Goal: Task Accomplishment & Management: Use online tool/utility

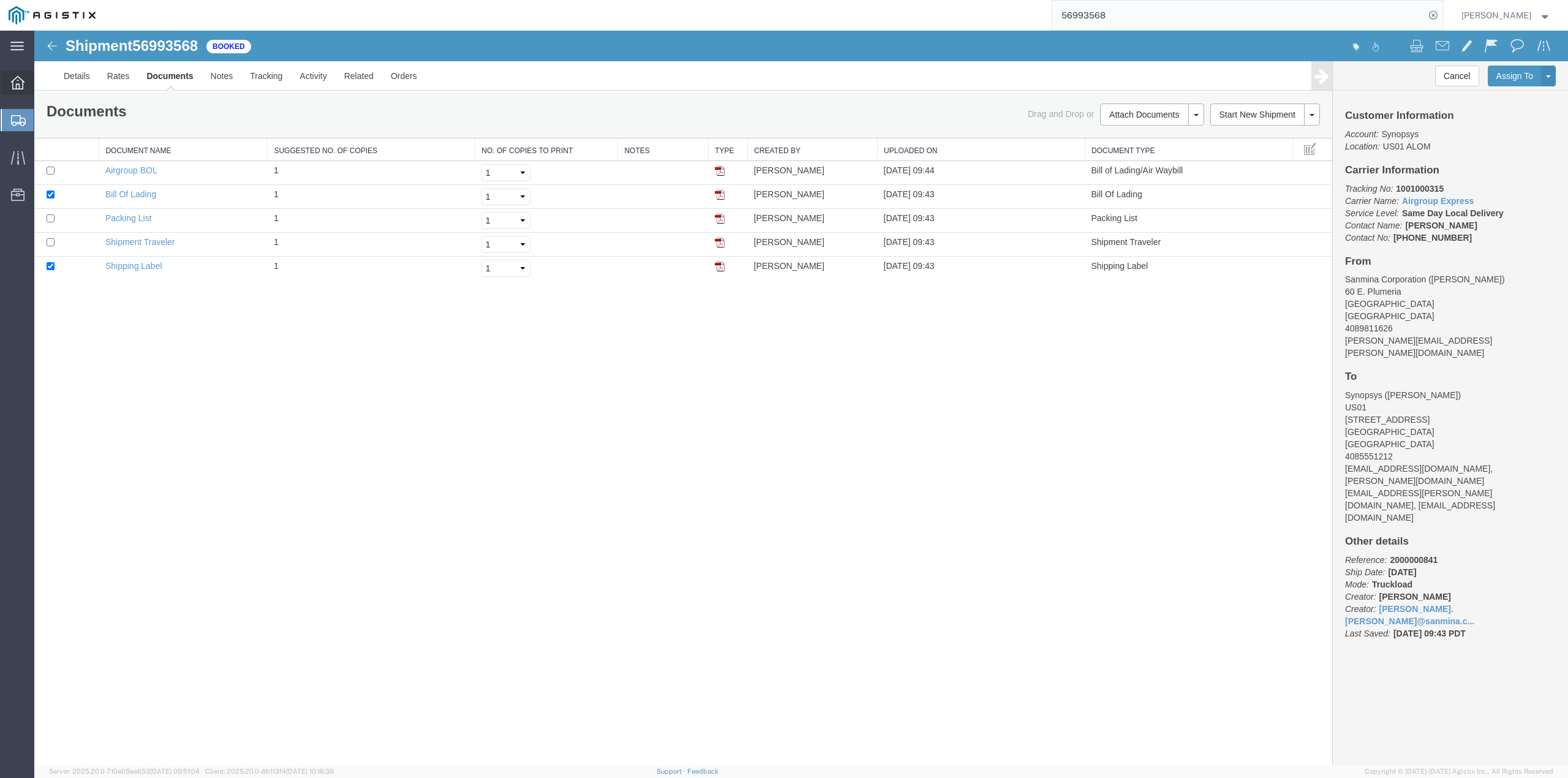
click at [15, 83] on icon at bounding box center [17, 83] width 14 height 14
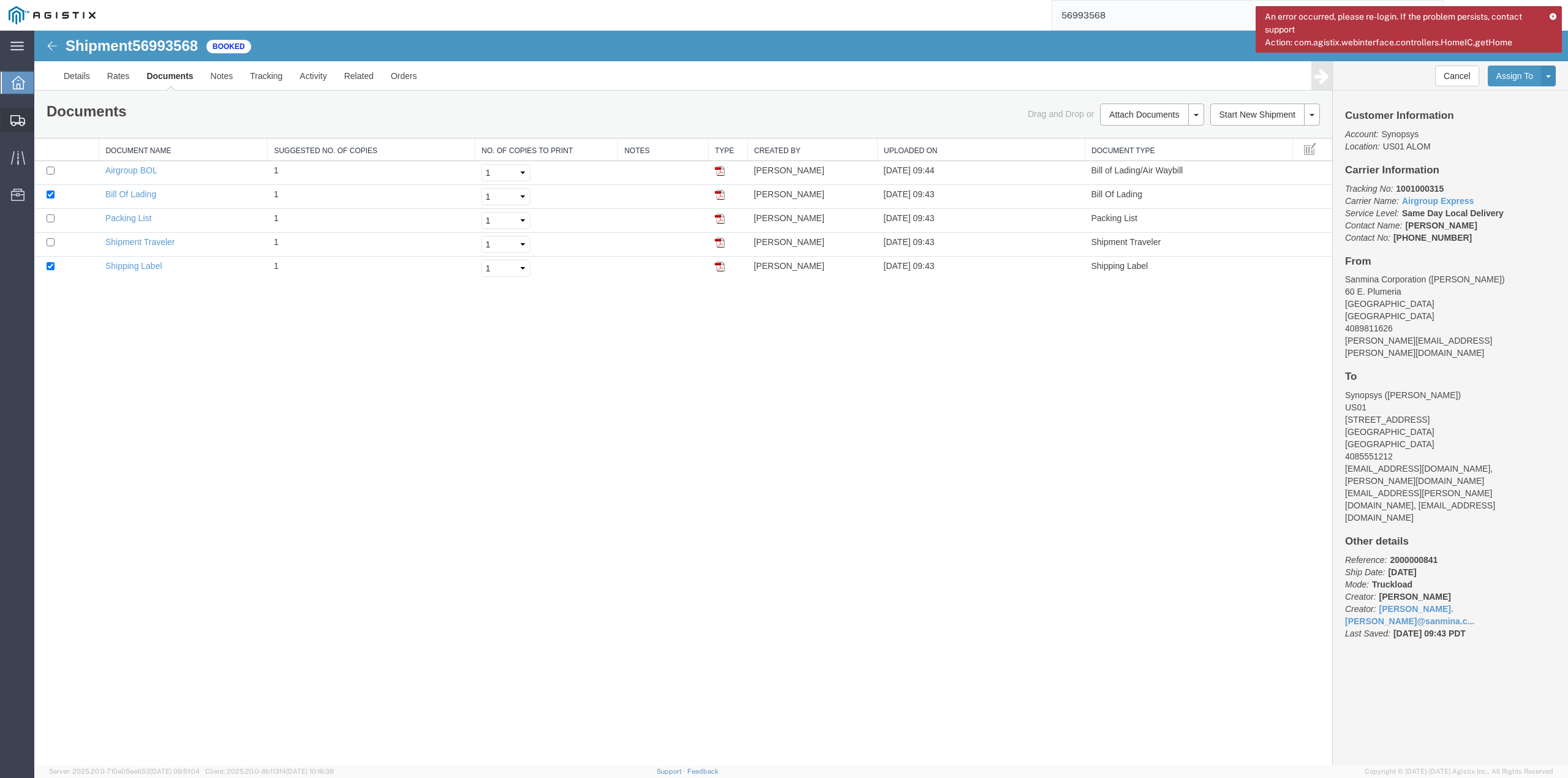
click at [0, 0] on span "Create from Template" at bounding box center [0, 0] width 0 height 0
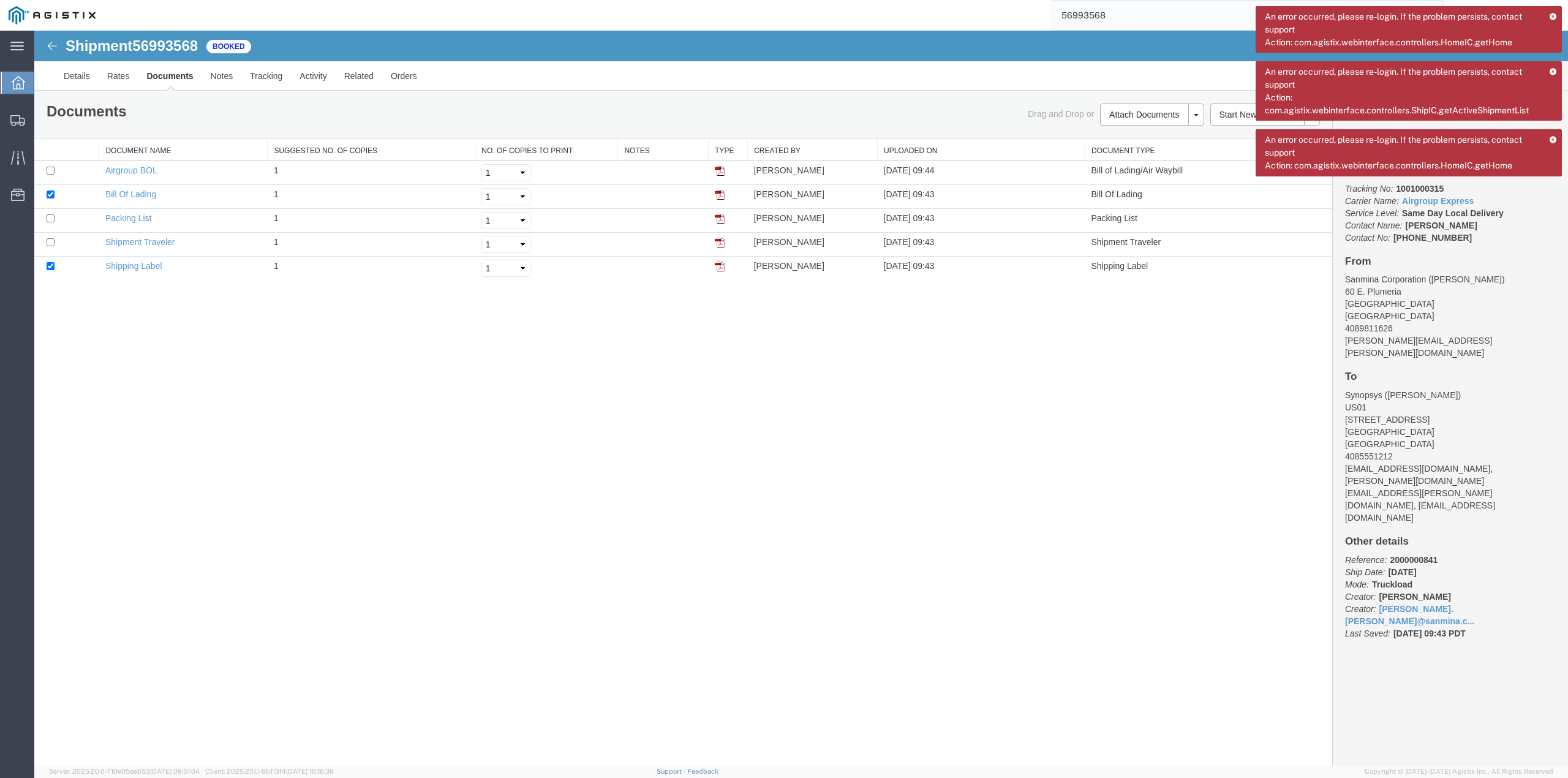
click at [1550, 13] on icon at bounding box center [1553, 15] width 8 height 7
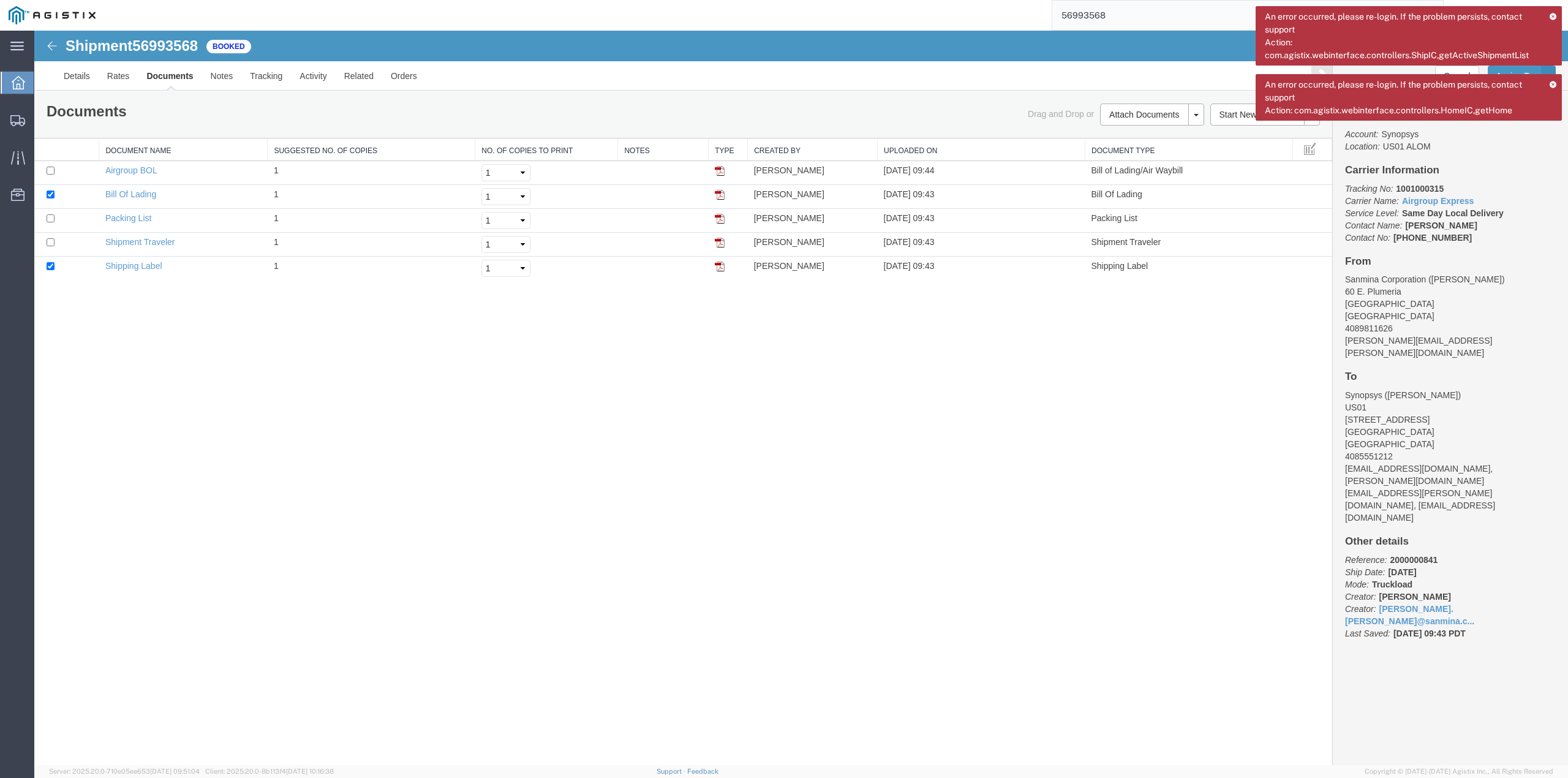
click at [1549, 84] on icon at bounding box center [1553, 84] width 8 height 7
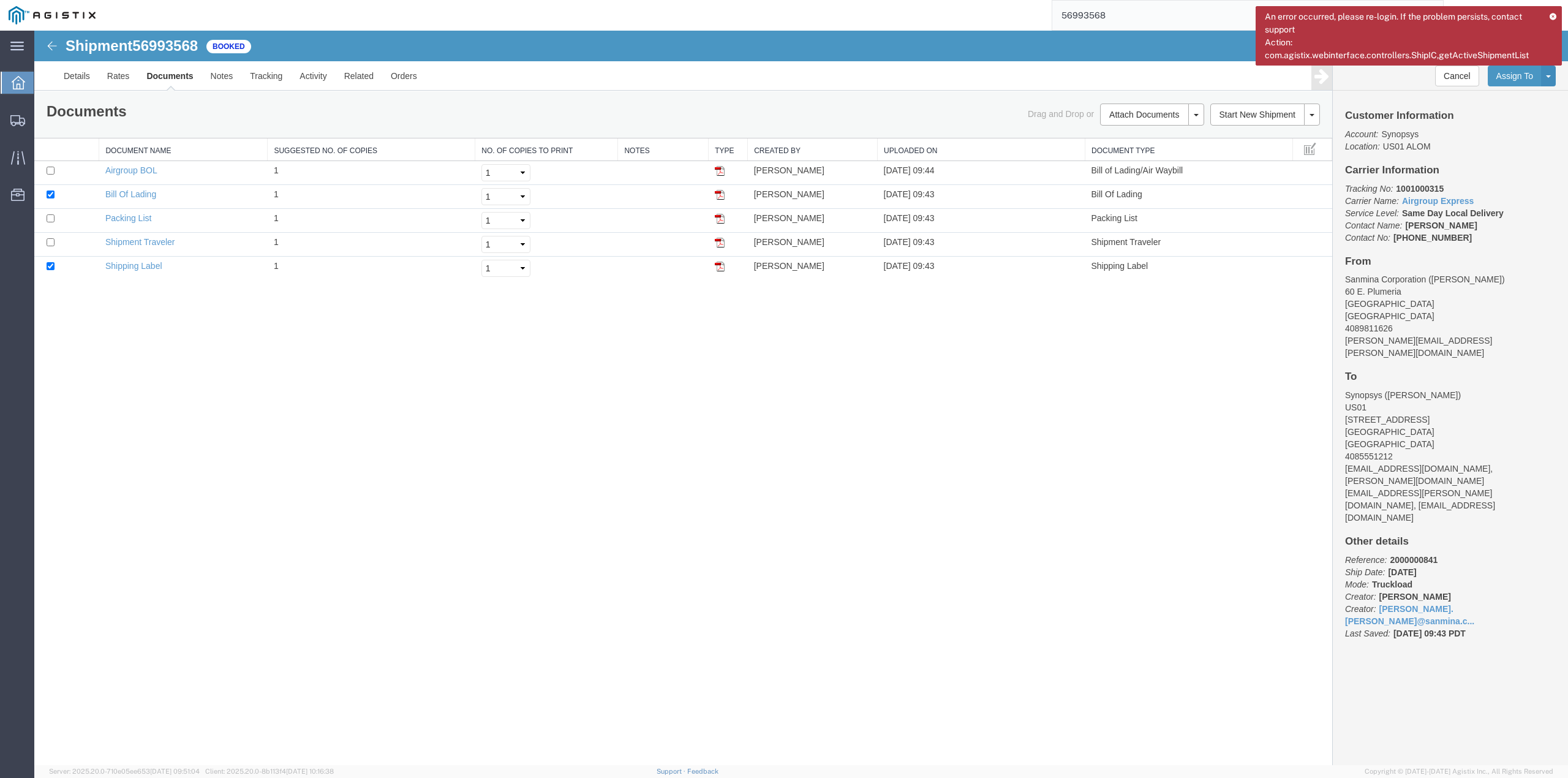
click at [1552, 15] on icon at bounding box center [1553, 15] width 8 height 7
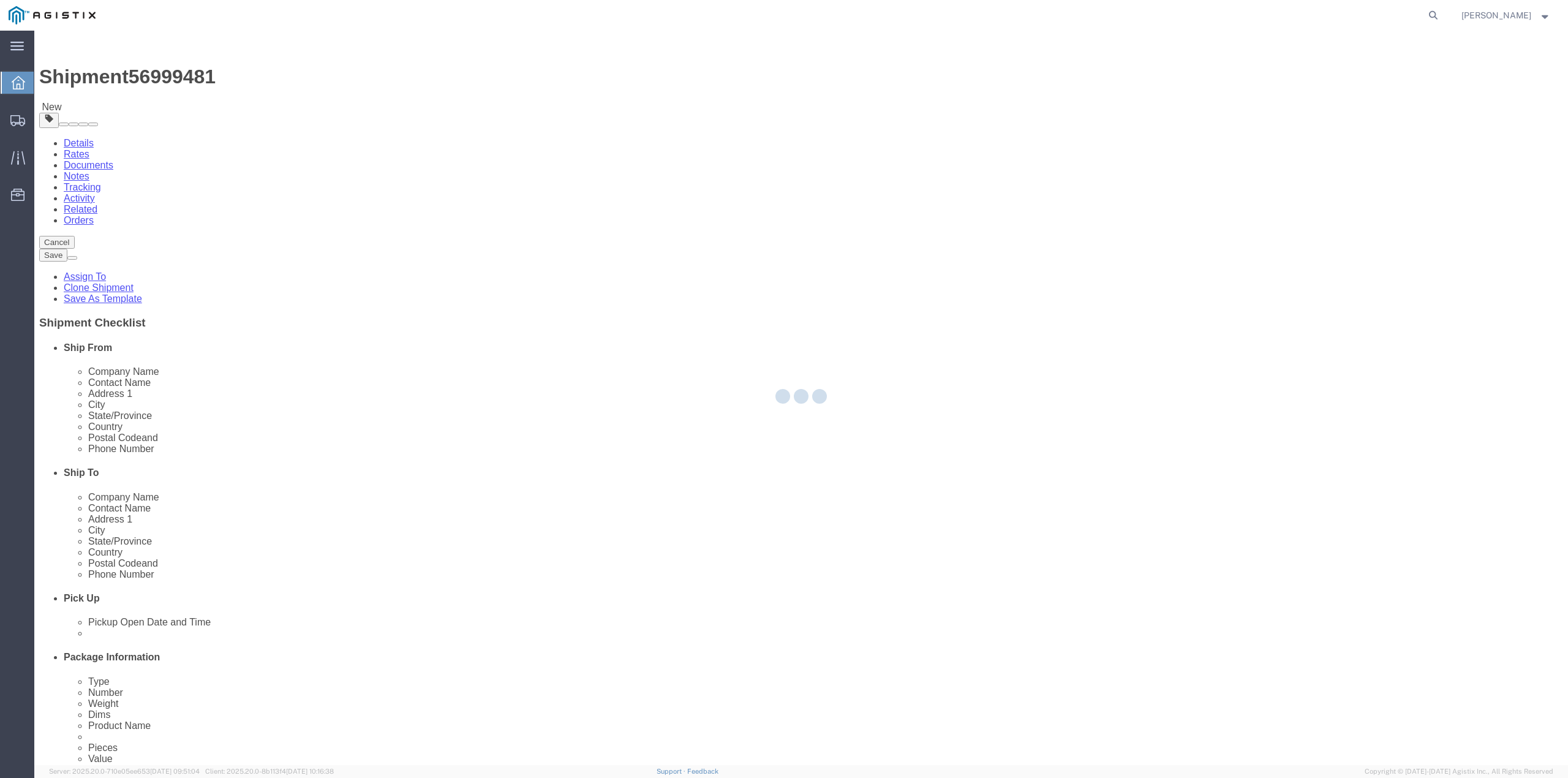
select select
select select "65511"
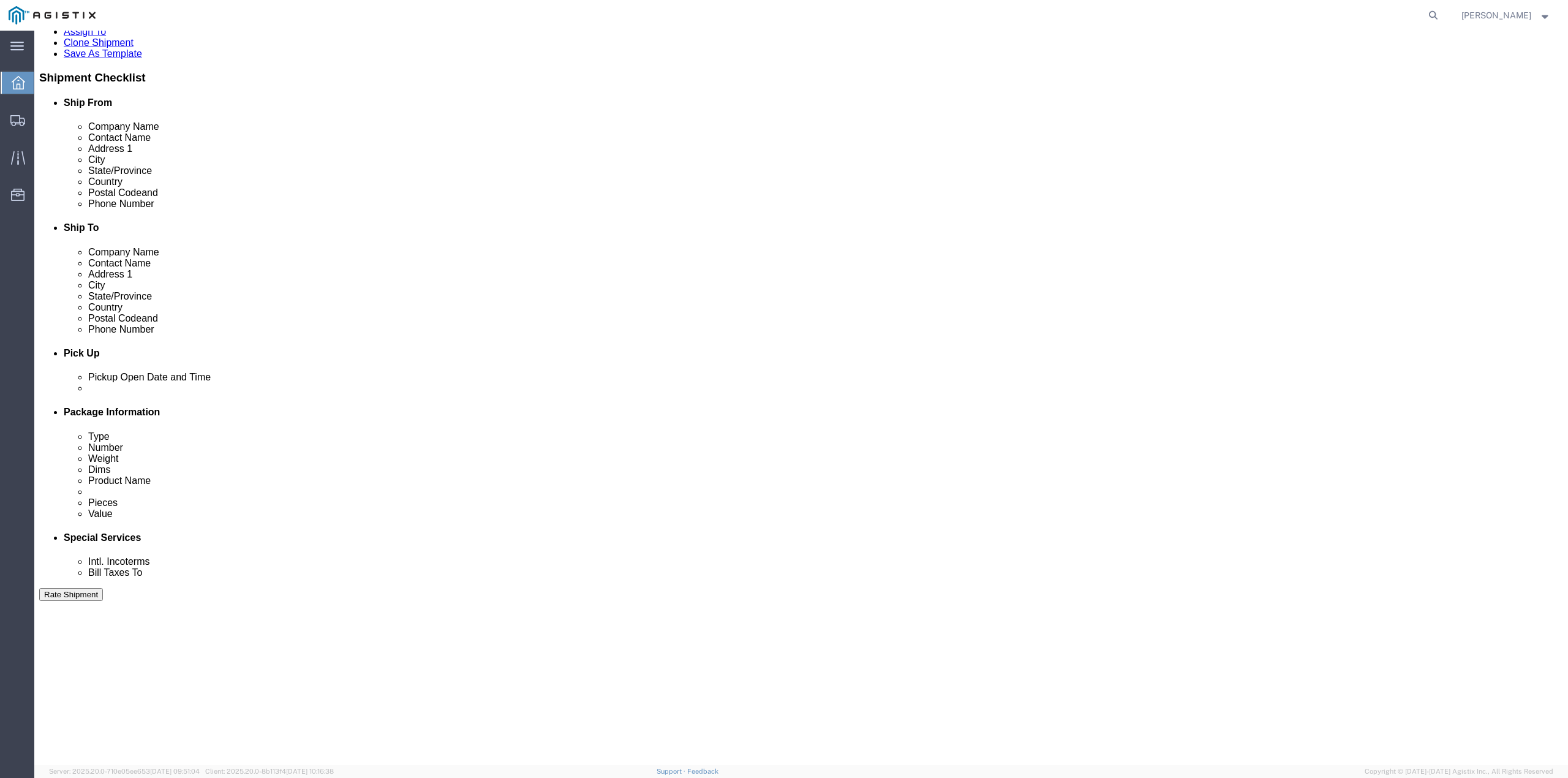
scroll to position [327, 0]
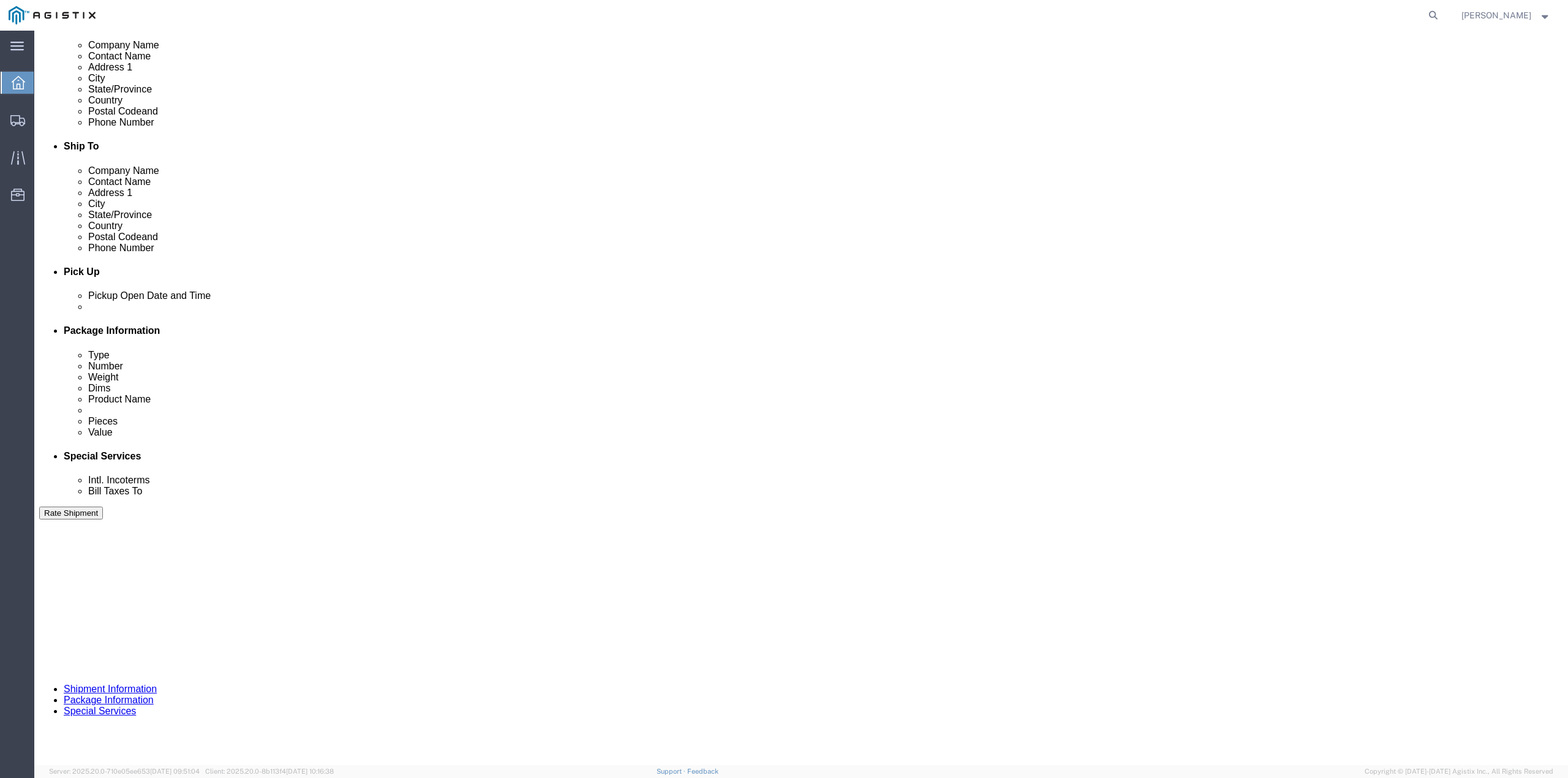
click button "button"
click div "Oct 01 2025 1:36 PM"
type input "2:30 PM"
drag, startPoint x: 172, startPoint y: 637, endPoint x: 197, endPoint y: 622, distance: 29.2
click button "Apply"
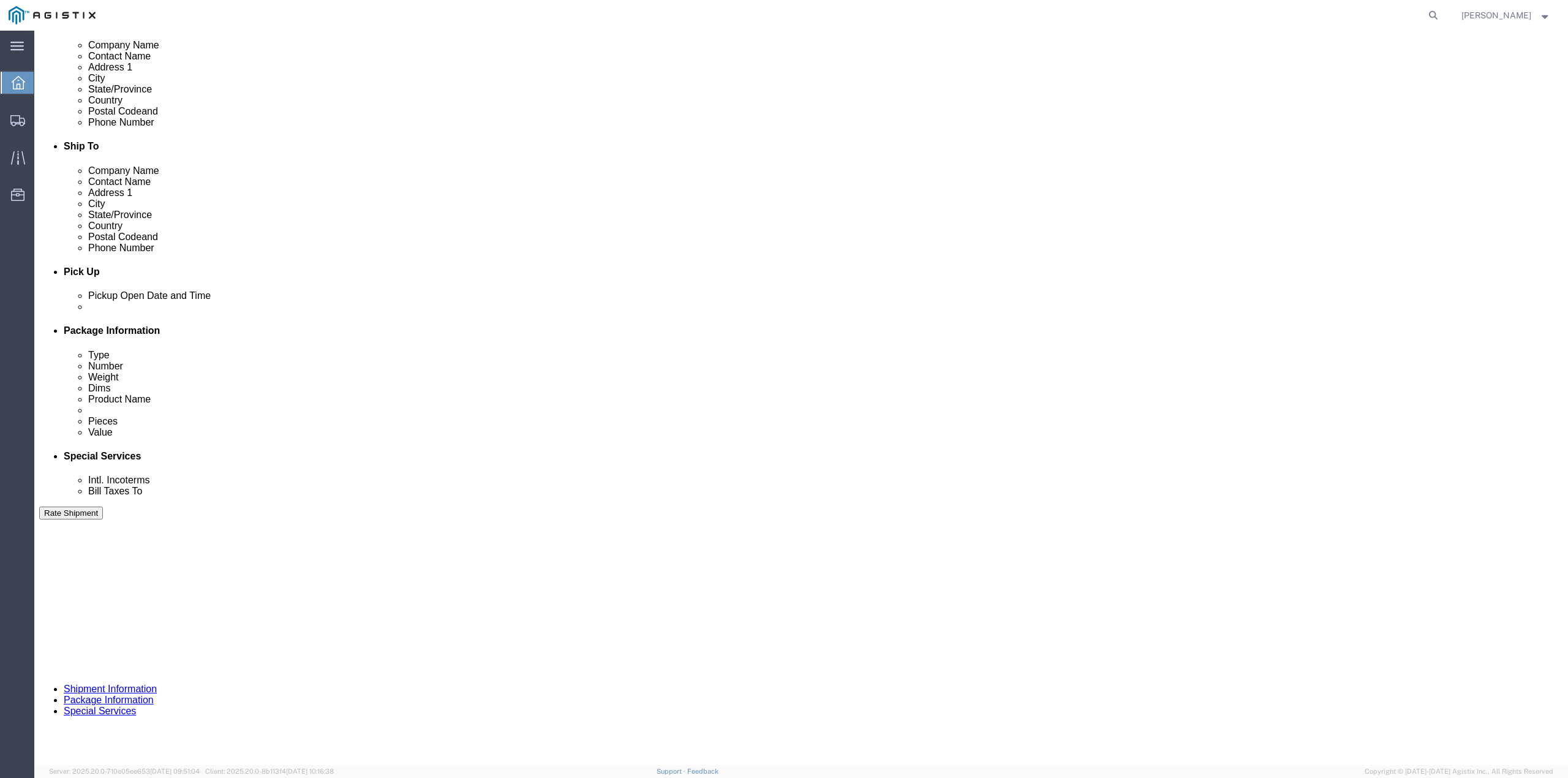
click div "Oct 01 2025 2:36 PM"
click button "Apply"
click div
type input "2:36 PM"
click button "Apply"
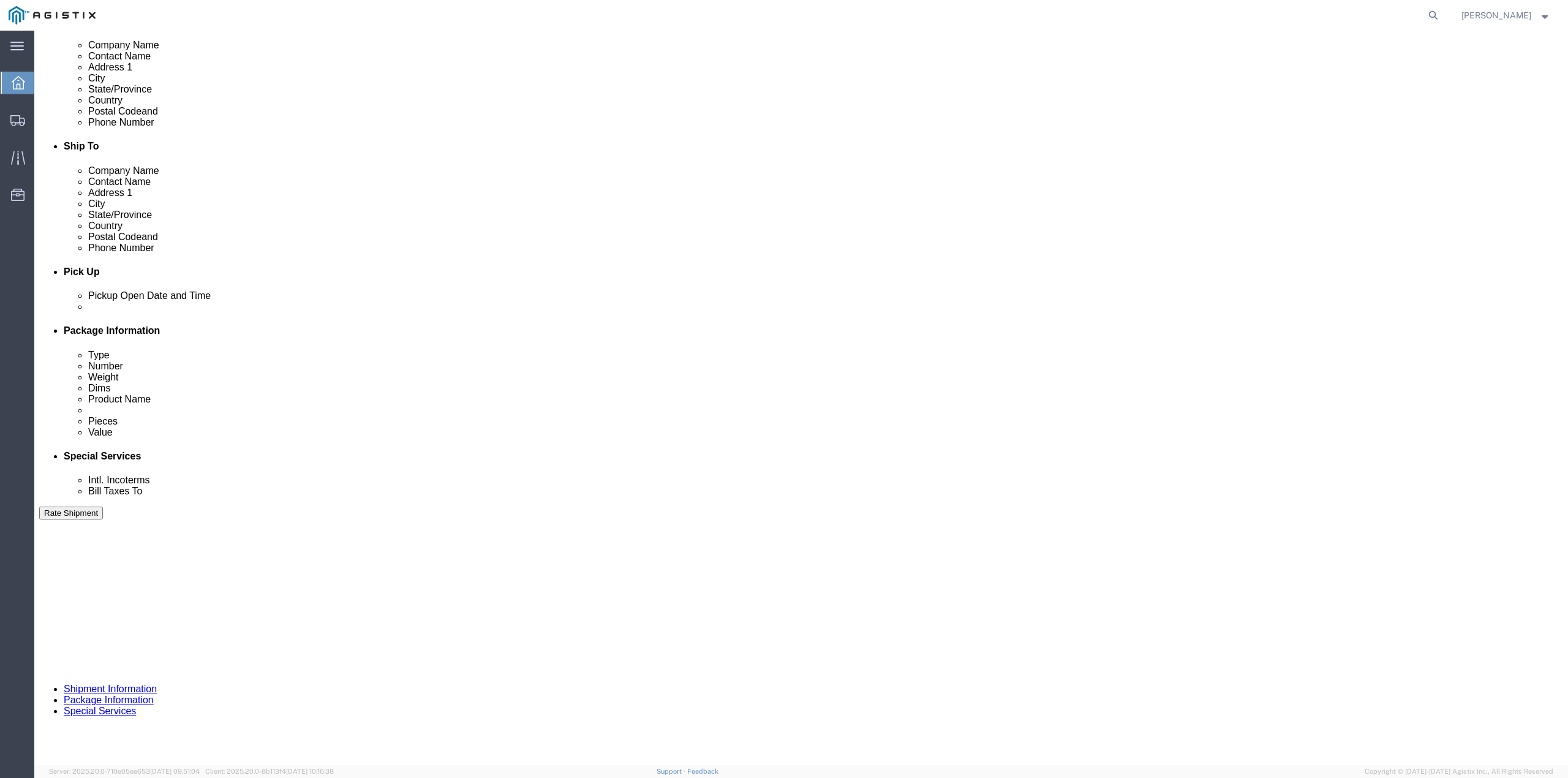
click div
type input "4:00 PM"
click button "Apply"
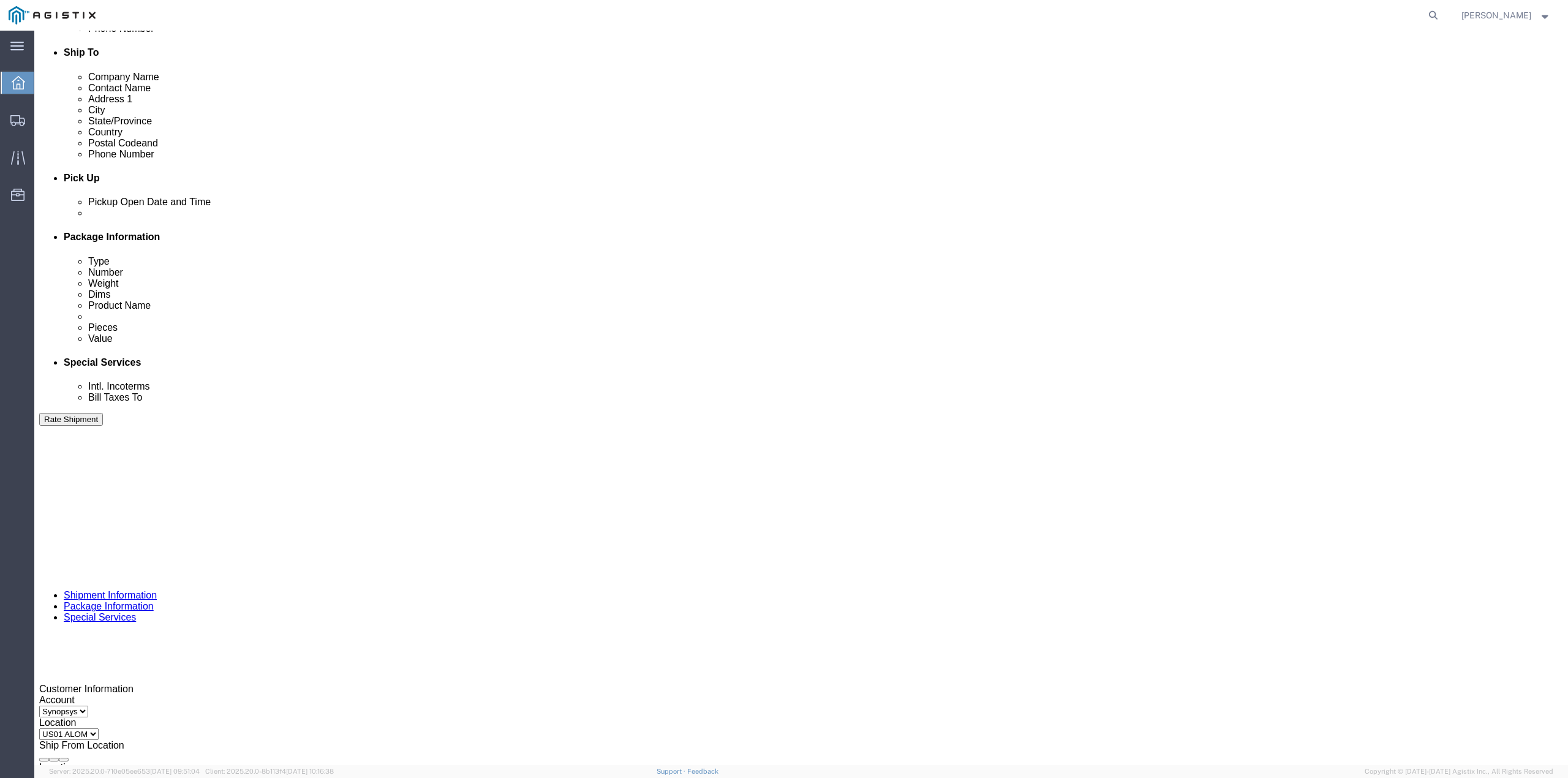
scroll to position [422, 0]
drag, startPoint x: 694, startPoint y: 436, endPoint x: 663, endPoint y: 441, distance: 31.4
click input "C007236"
type input "C003687"
click button "Continue"
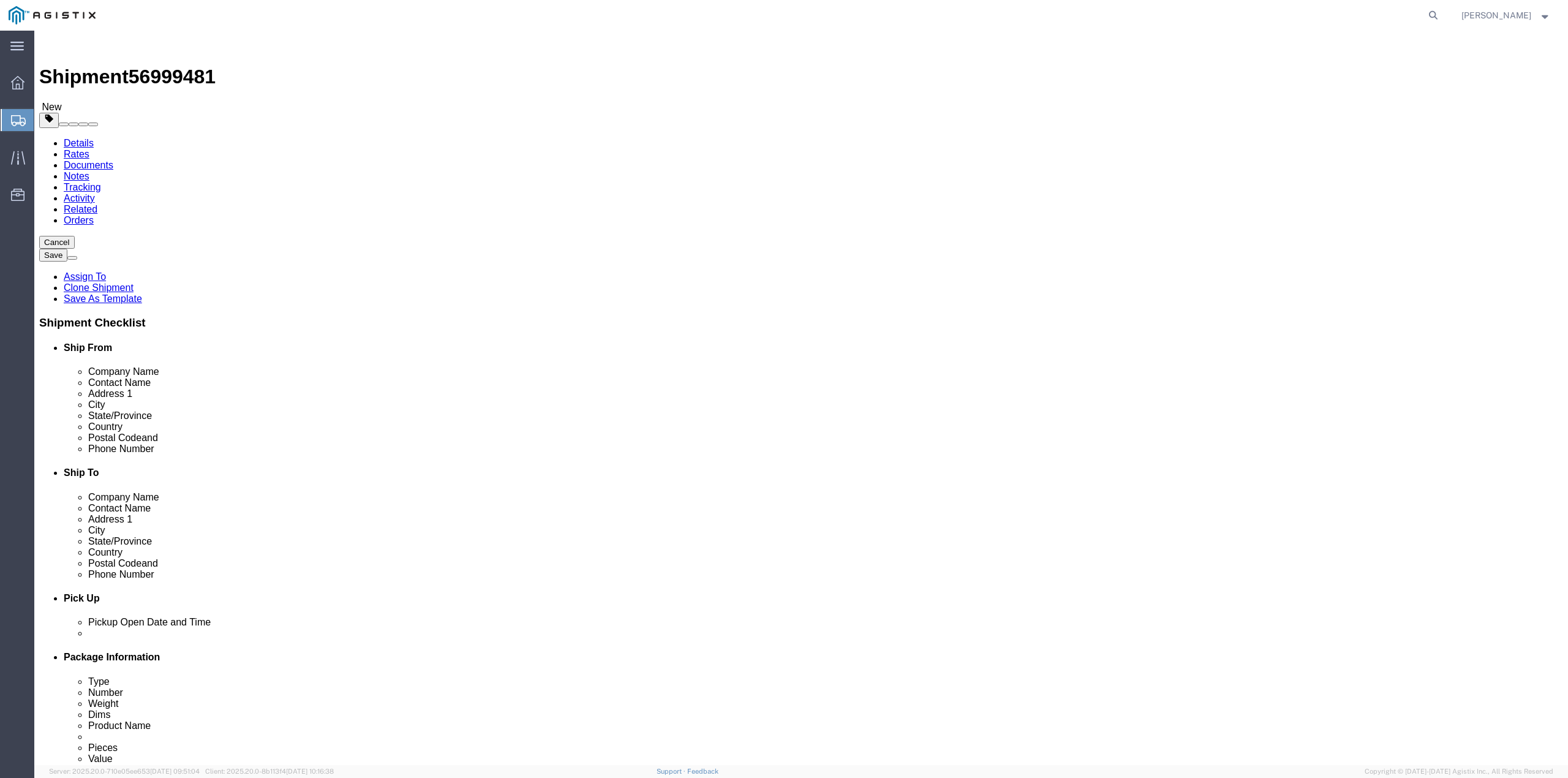
click dd "1.00 USD"
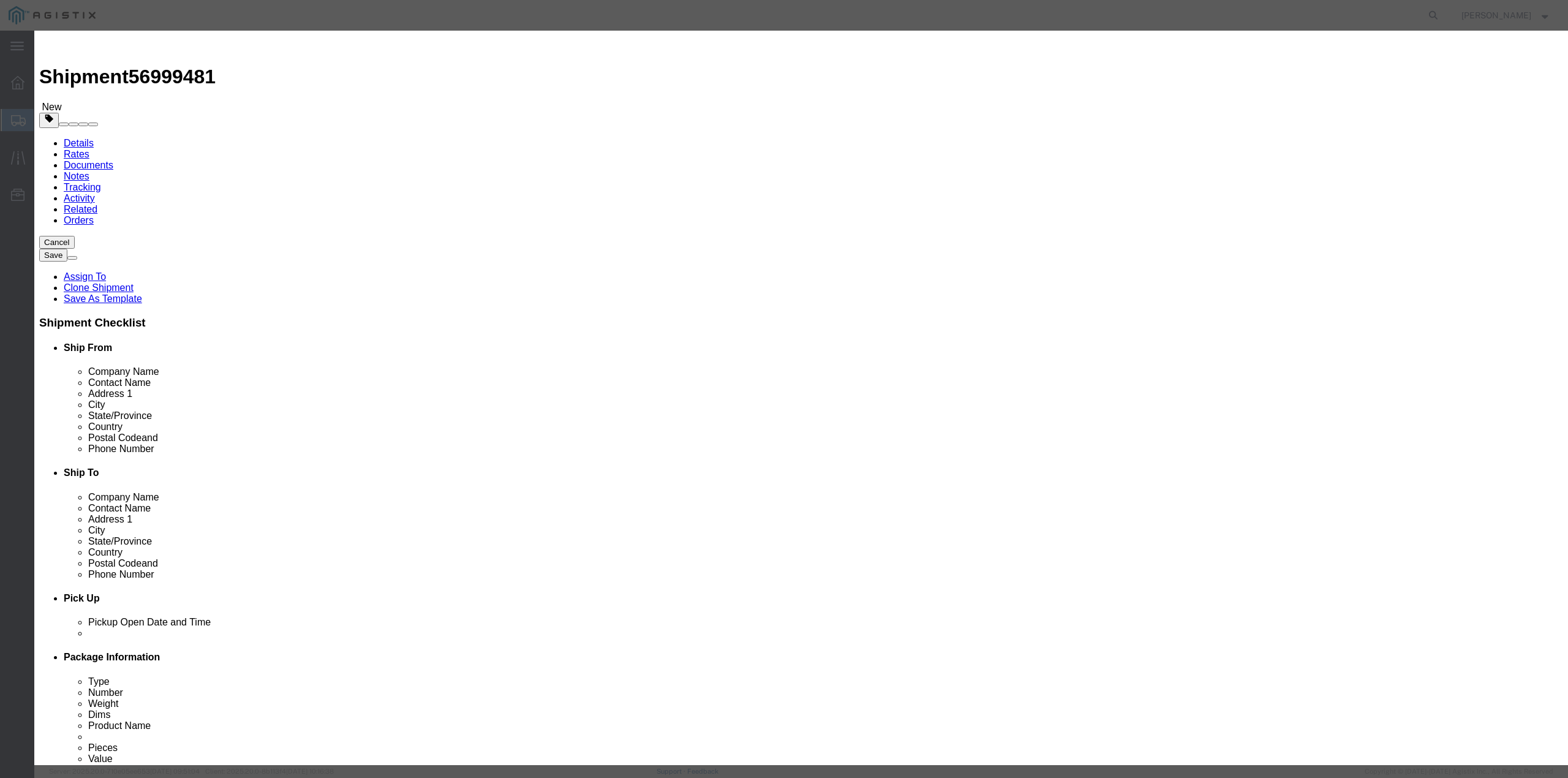
drag, startPoint x: 941, startPoint y: 178, endPoint x: 908, endPoint y: 181, distance: 33.1
click input "C007236"
type input "C003687"
drag, startPoint x: 695, startPoint y: 294, endPoint x: 672, endPoint y: 293, distance: 23.0
click textarea "A12 DS000061 RMA S/N: C007236"
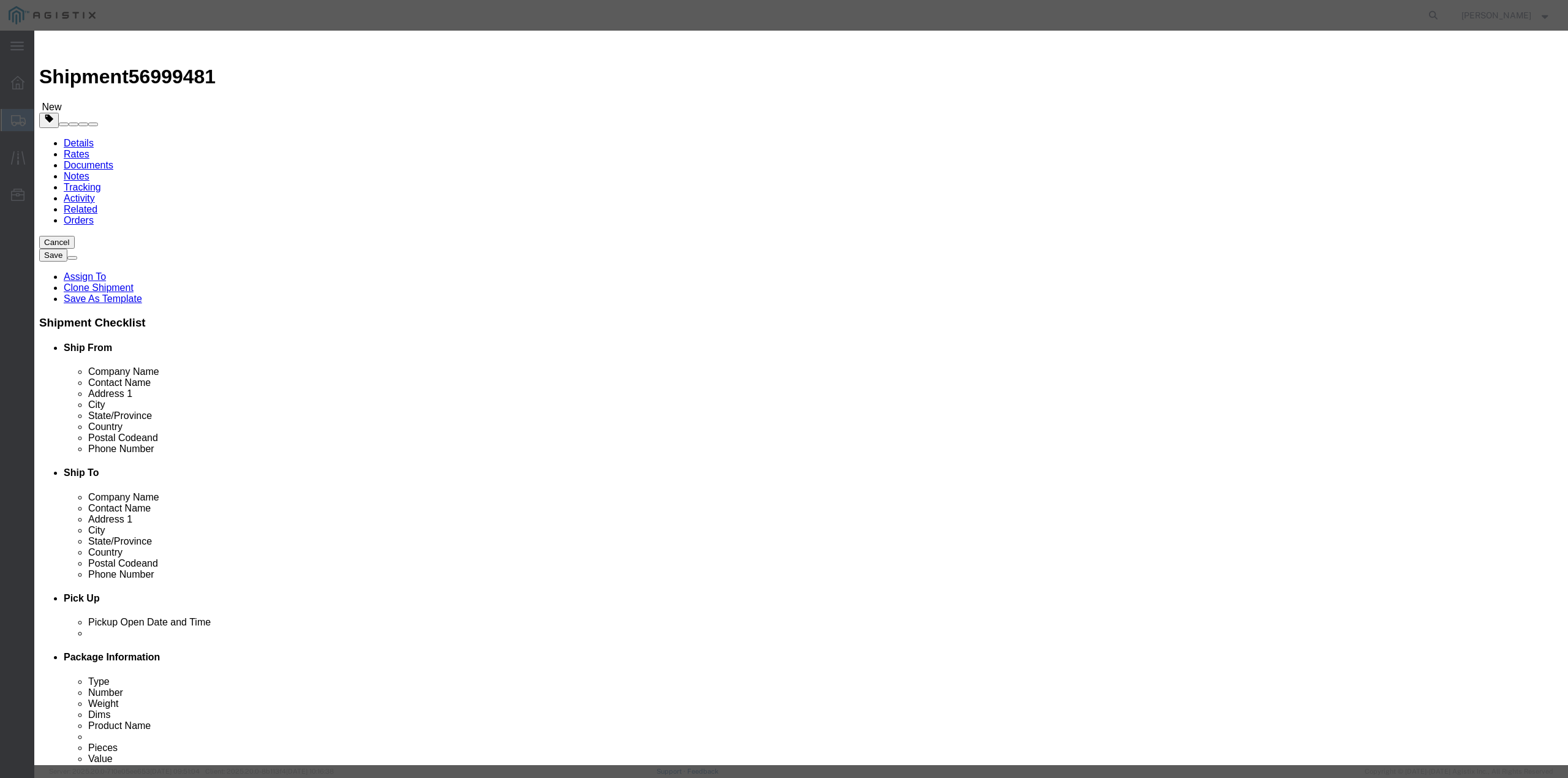
type textarea "A12 DS000061 RMA S/N: C003687"
click textarea "A12 DS000061 RMA"
paste textarea "PO# 2000000841"
type textarea "A12 DS000061 RMA, PO# 2000000841"
click button "Save & Close"
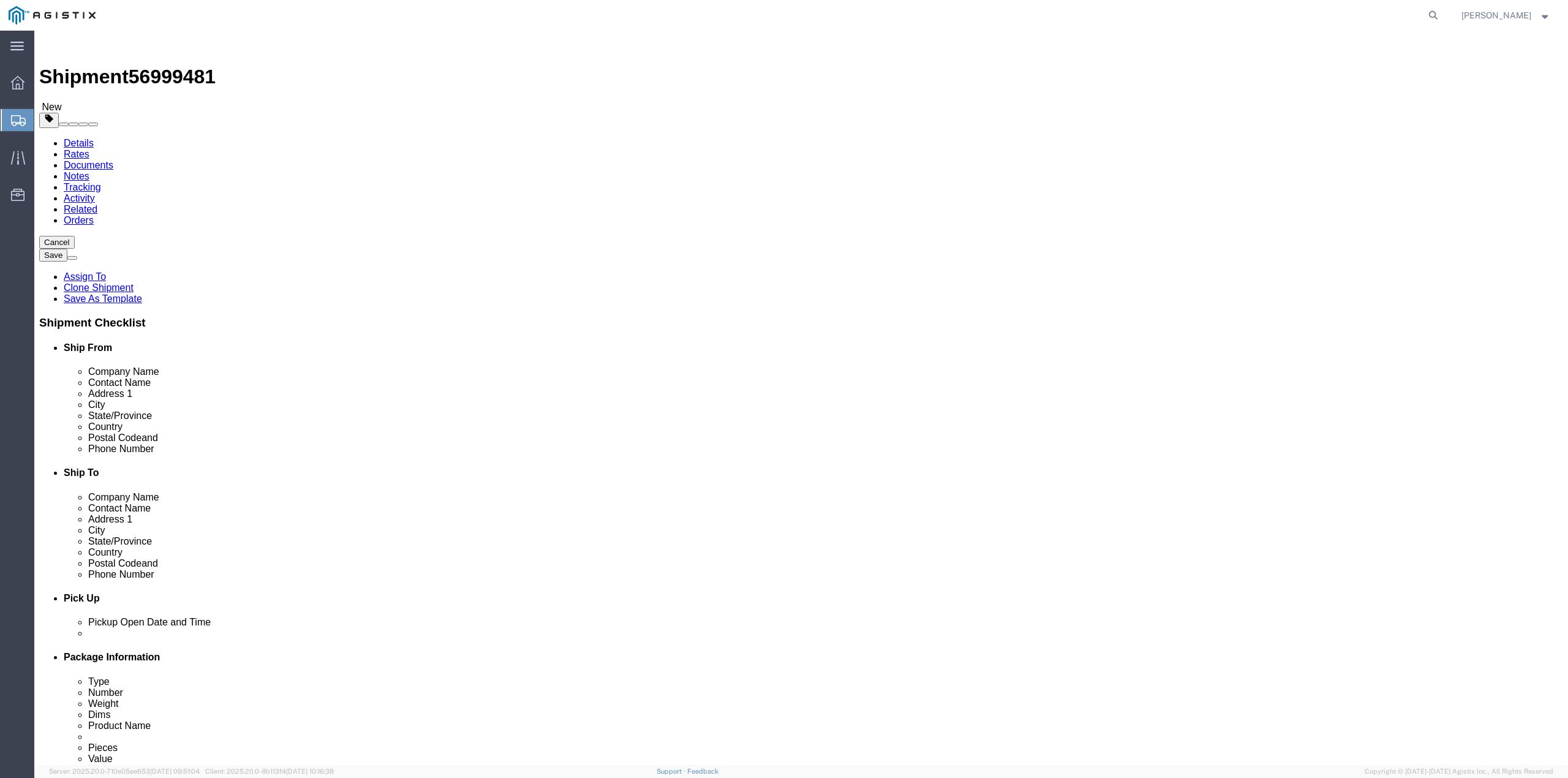
click button "Rate Shipment"
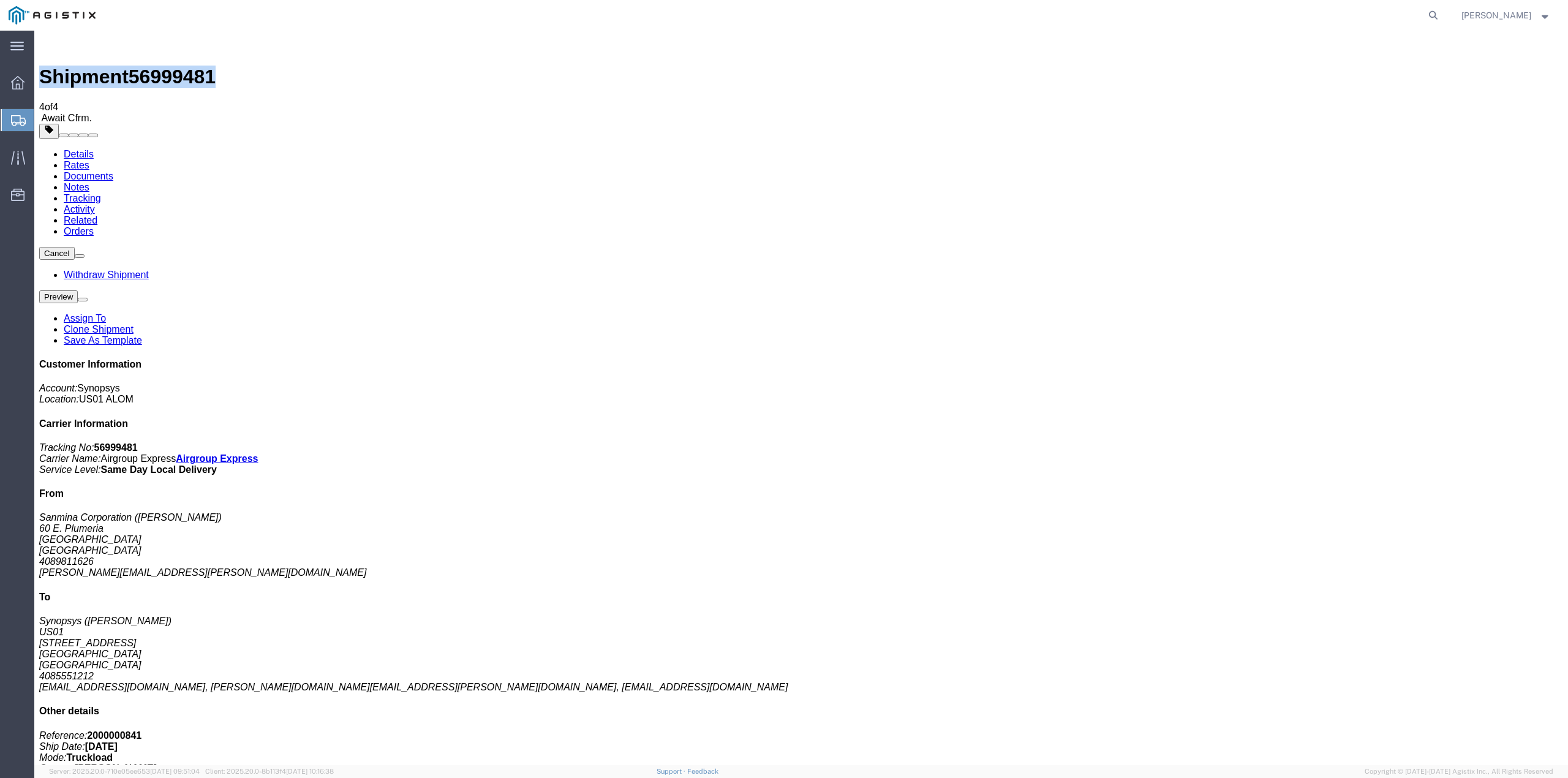
drag, startPoint x: 201, startPoint y: 45, endPoint x: 62, endPoint y: 42, distance: 139.0
click at [62, 42] on div "Shipment 56999481 4 of 4 Await Cfrm." at bounding box center [801, 79] width 1524 height 88
copy h1 "Shipment 56999481"
click at [113, 171] on link "Documents" at bounding box center [88, 176] width 49 height 11
